Goal: Transaction & Acquisition: Subscribe to service/newsletter

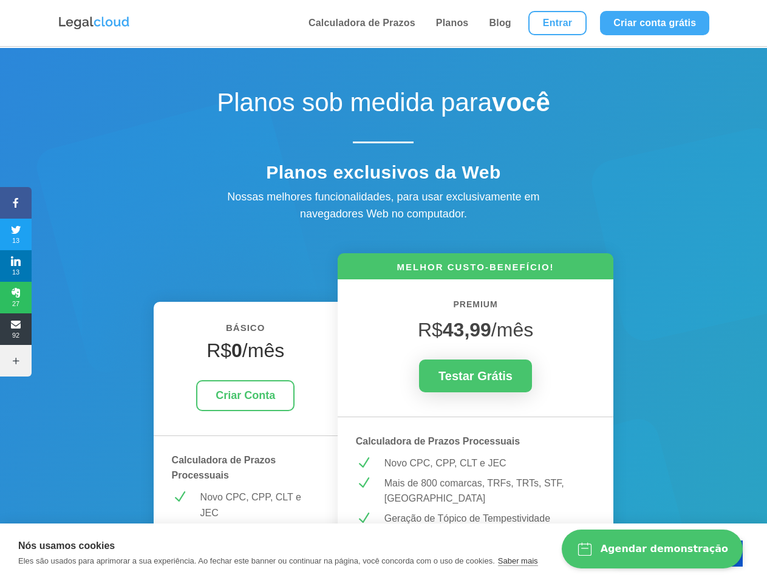
click at [16, 203] on icon at bounding box center [16, 203] width 32 height 10
click at [16, 234] on span "13" at bounding box center [16, 234] width 32 height 19
click at [16, 266] on span "13" at bounding box center [16, 265] width 32 height 19
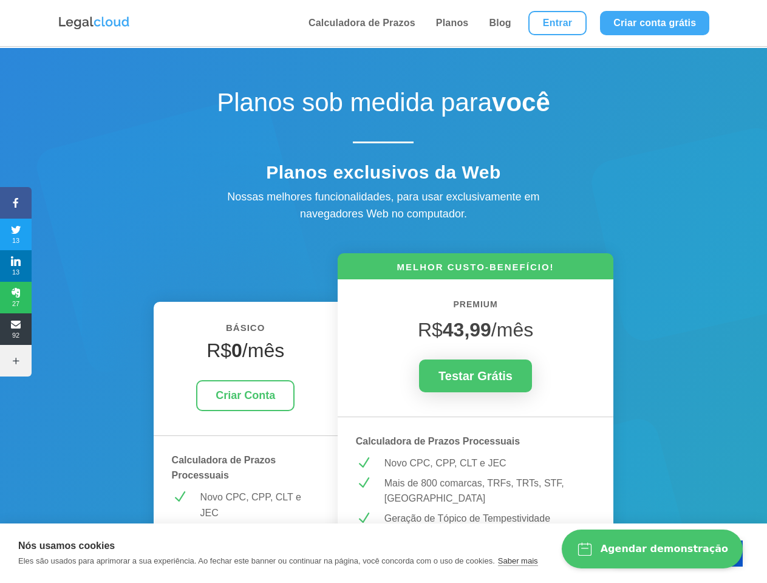
click at [16, 297] on span "27" at bounding box center [16, 297] width 32 height 19
click at [16, 329] on span "92" at bounding box center [16, 328] width 32 height 19
click at [16, 361] on icon at bounding box center [16, 361] width 32 height 10
